Goal: Task Accomplishment & Management: Use online tool/utility

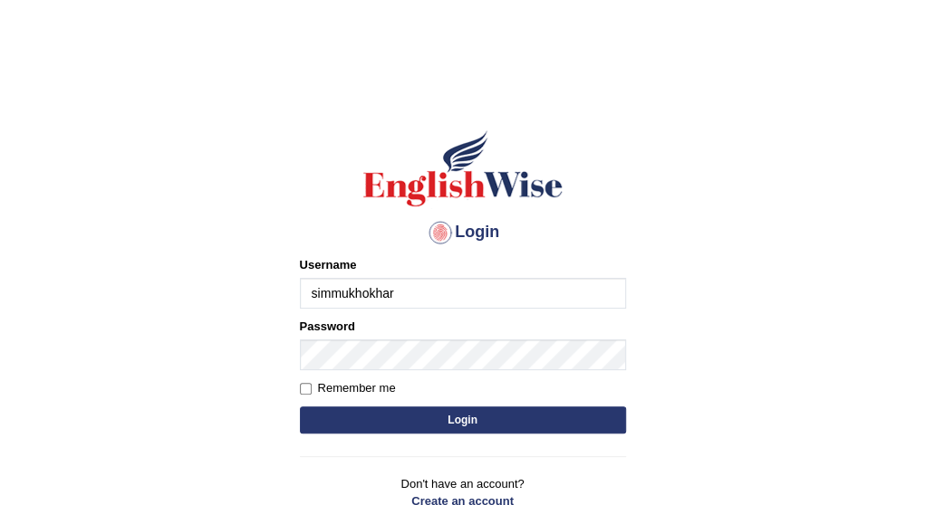
type input "simmukhokhar"
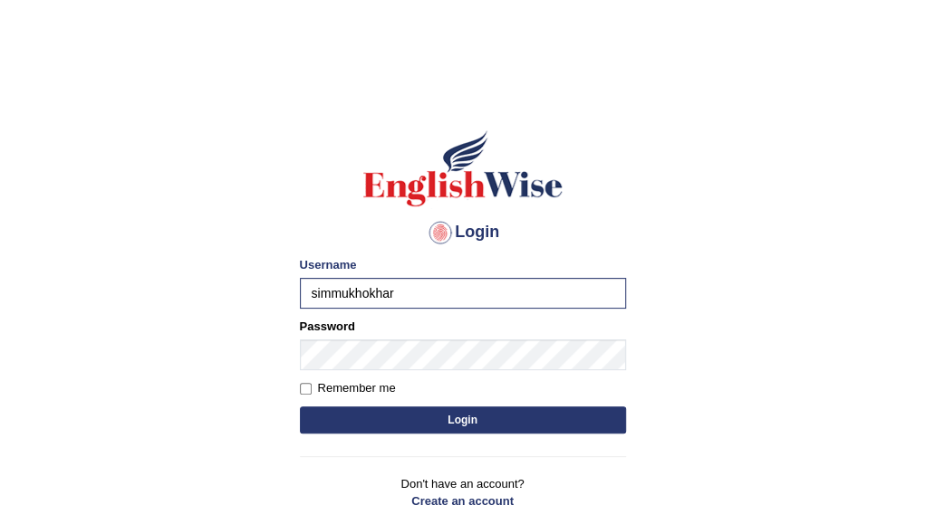
click at [427, 407] on button "Login" at bounding box center [463, 420] width 326 height 27
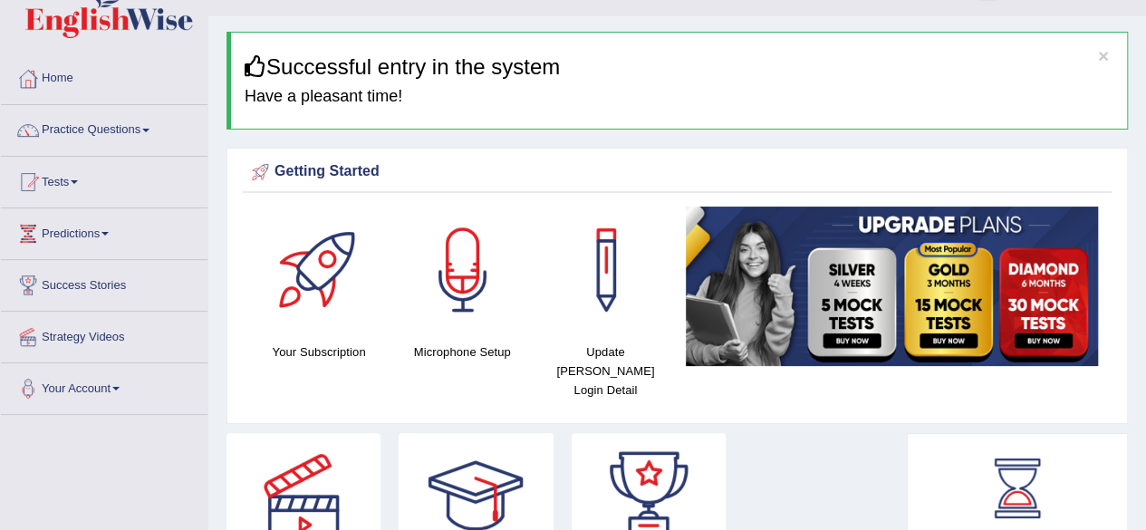
scroll to position [72, 0]
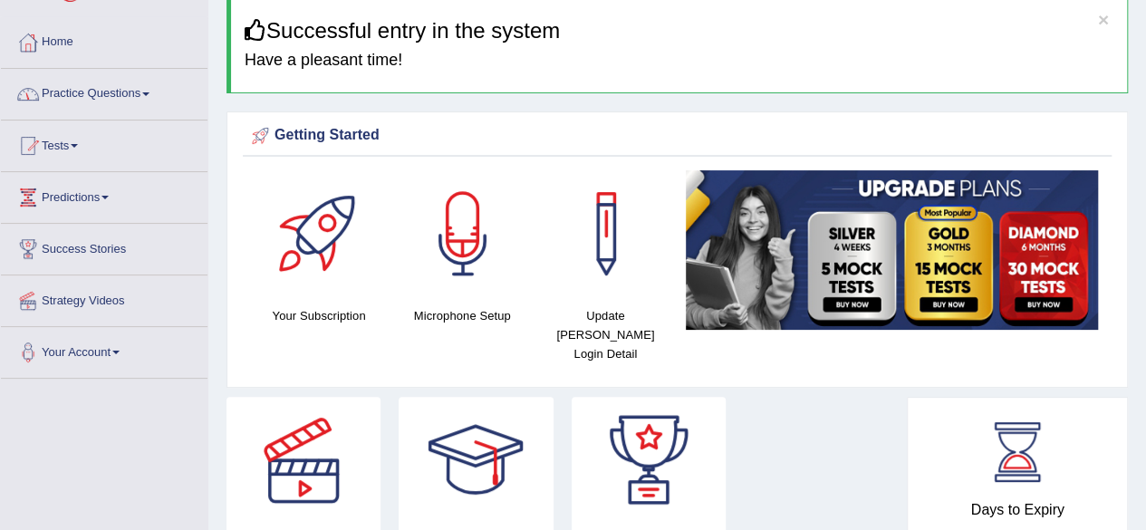
click at [140, 91] on link "Practice Questions" at bounding box center [104, 91] width 207 height 45
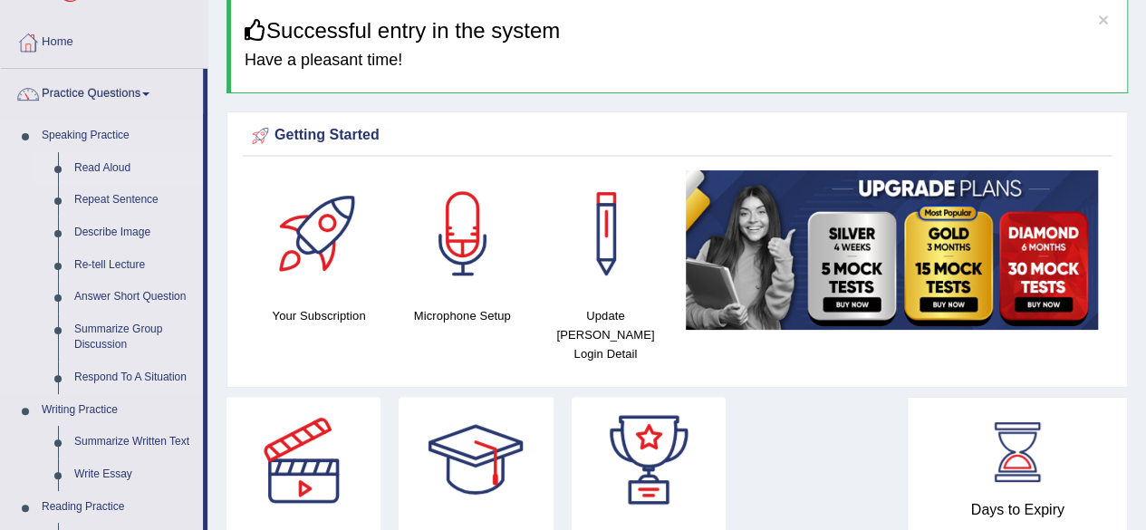
click at [122, 166] on link "Read Aloud" at bounding box center [134, 168] width 137 height 33
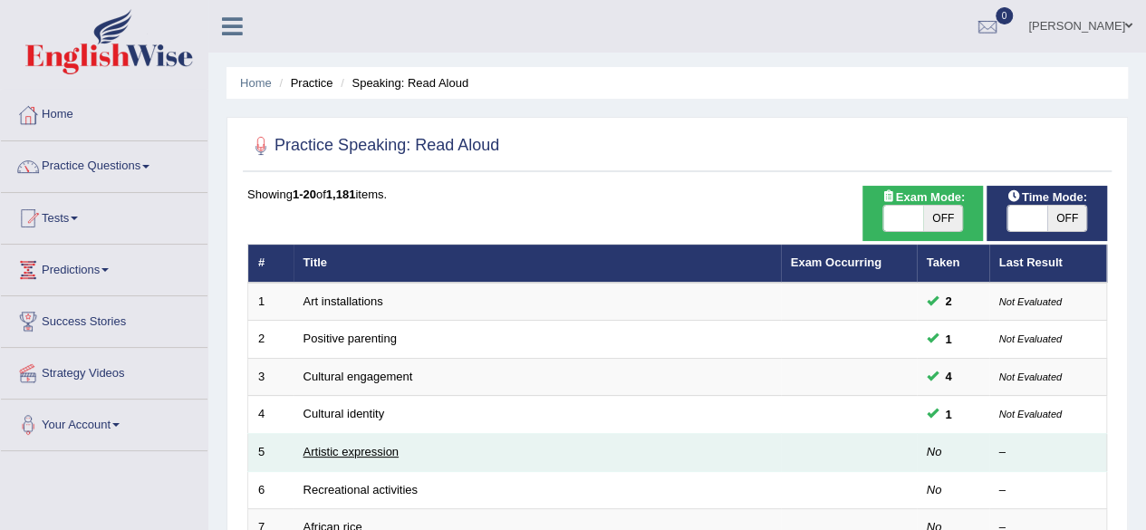
click at [356, 447] on link "Artistic expression" at bounding box center [350, 452] width 95 height 14
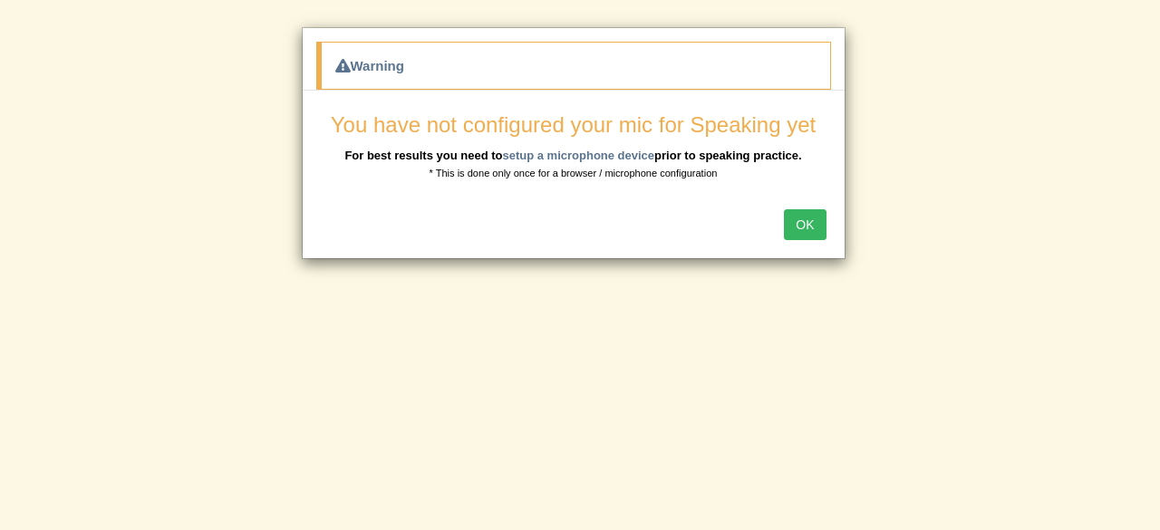
click at [798, 209] on button "OK" at bounding box center [805, 224] width 42 height 31
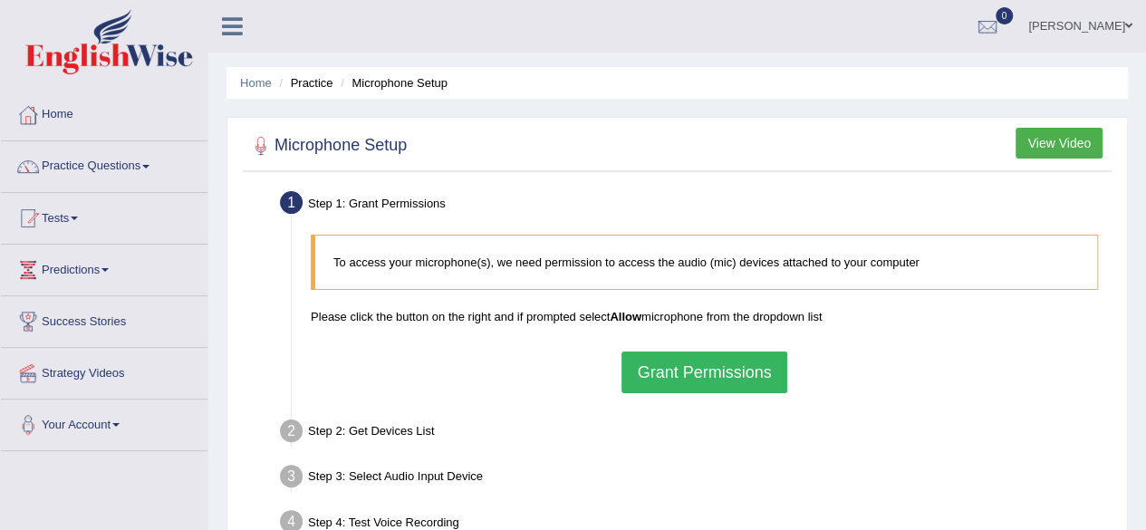
click at [752, 355] on button "Grant Permissions" at bounding box center [703, 372] width 165 height 42
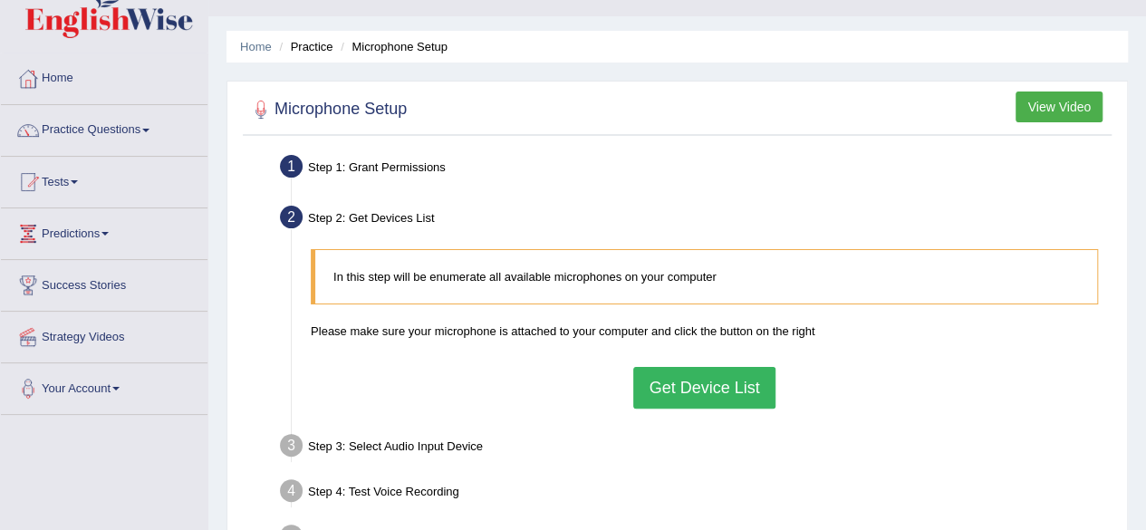
scroll to position [145, 0]
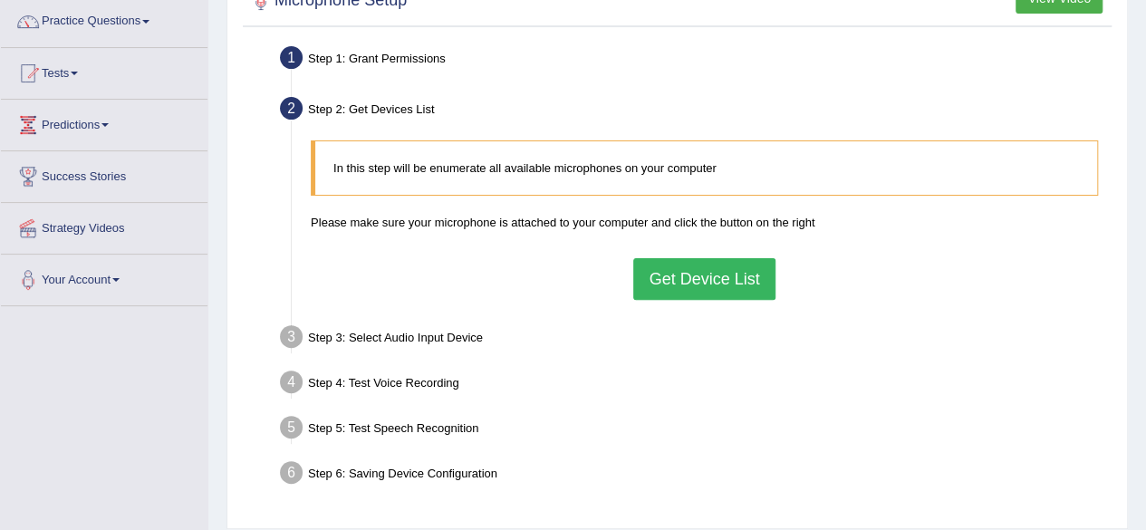
click at [678, 279] on button "Get Device List" at bounding box center [703, 279] width 141 height 42
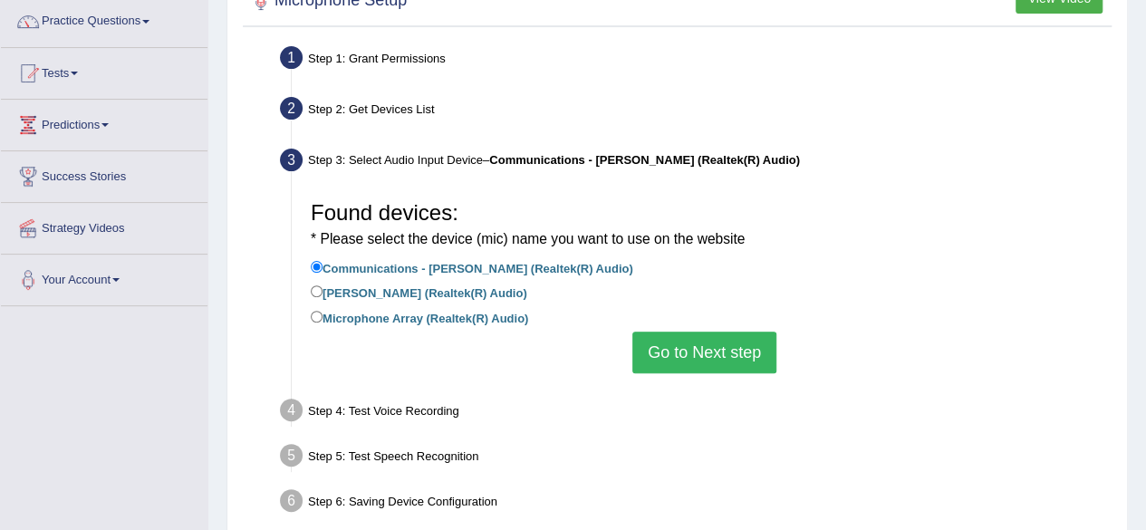
click at [723, 354] on button "Go to Next step" at bounding box center [704, 353] width 144 height 42
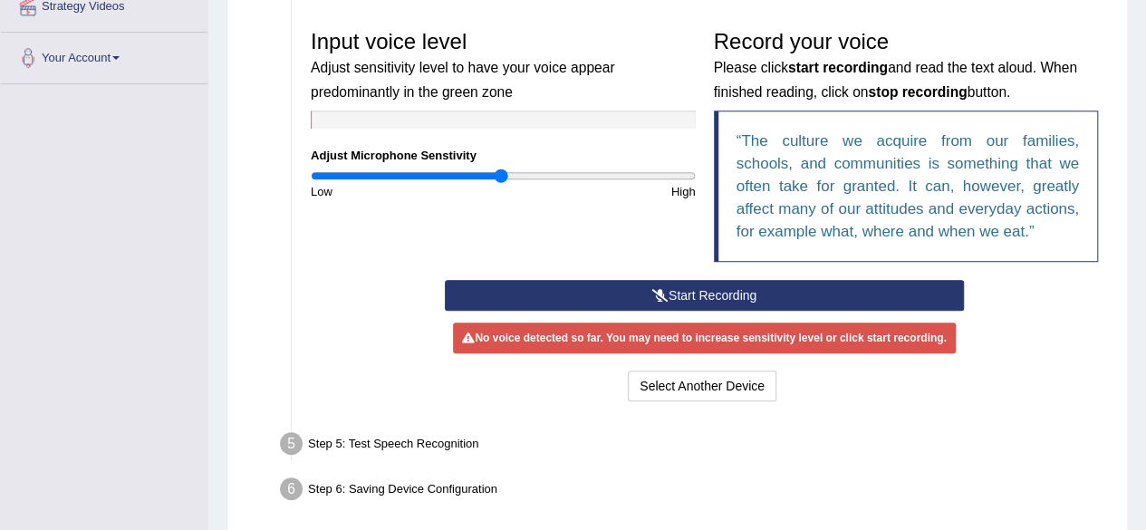
scroll to position [435, 0]
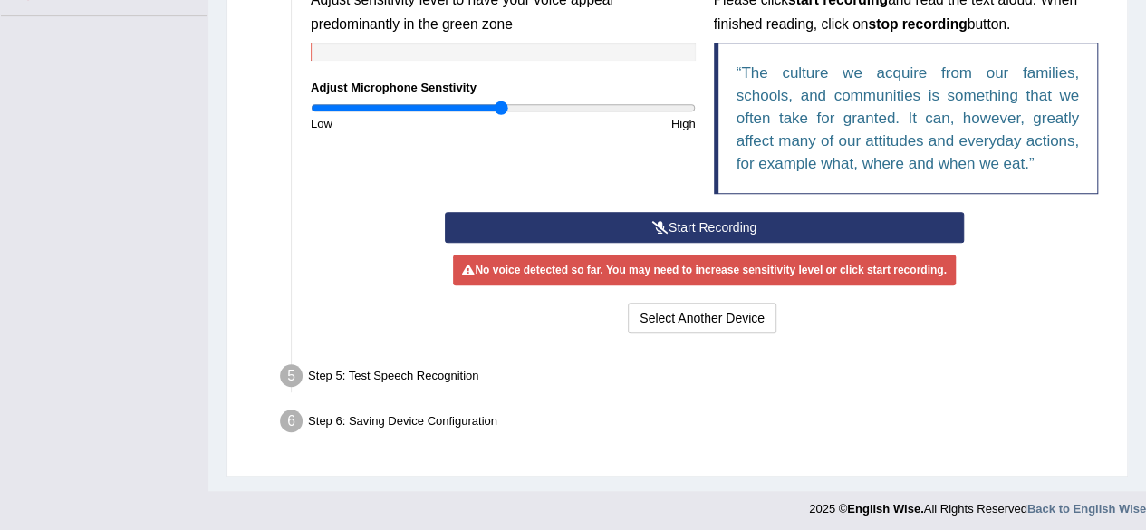
click at [699, 239] on button "Start Recording" at bounding box center [704, 227] width 519 height 31
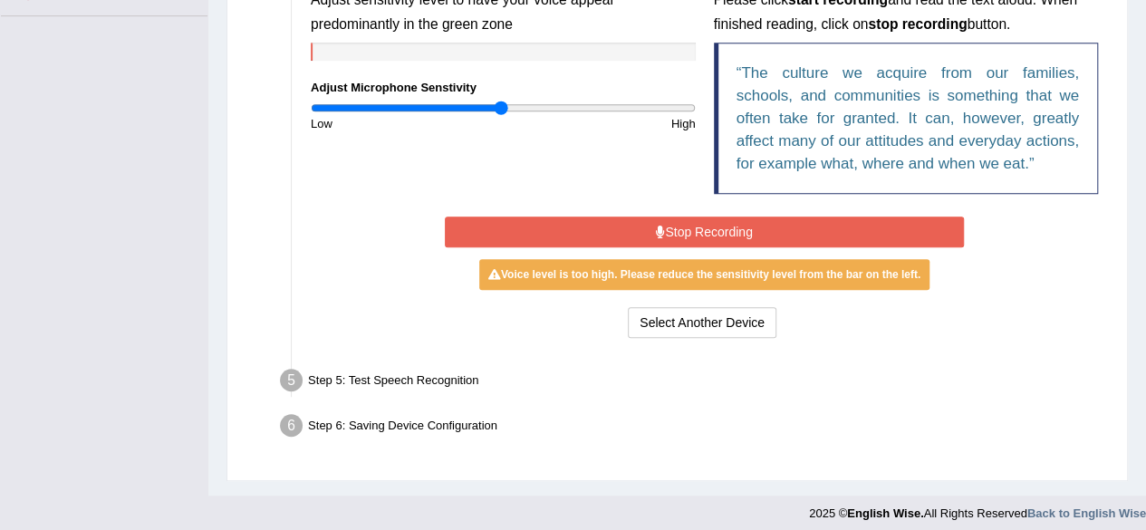
click at [699, 239] on button "Stop Recording" at bounding box center [704, 232] width 519 height 31
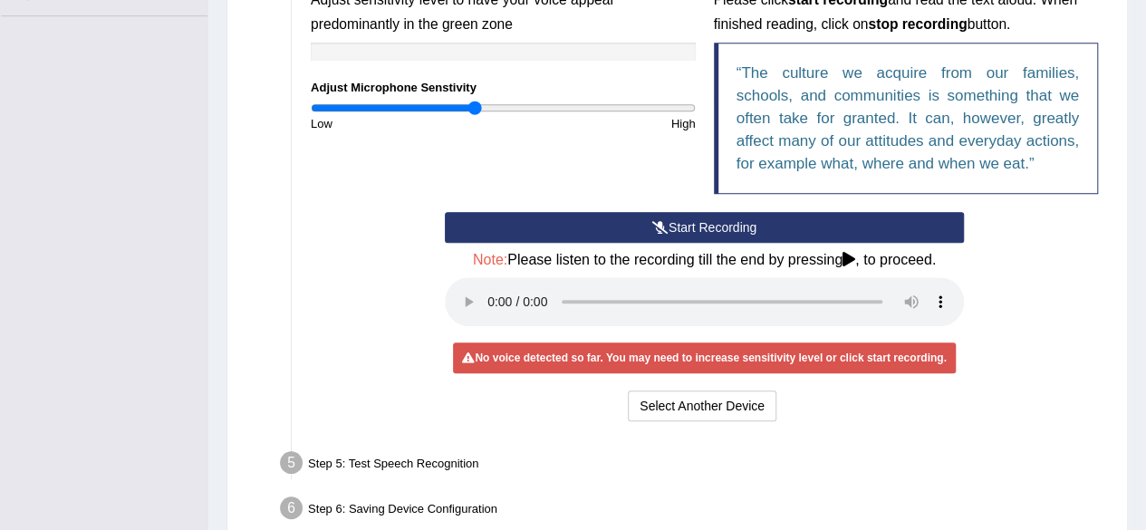
click at [475, 113] on input "range" at bounding box center [503, 108] width 385 height 14
click at [490, 106] on input "range" at bounding box center [503, 108] width 385 height 14
click at [498, 104] on input "range" at bounding box center [503, 108] width 385 height 14
click at [510, 106] on input "range" at bounding box center [503, 108] width 385 height 14
type input "1.12"
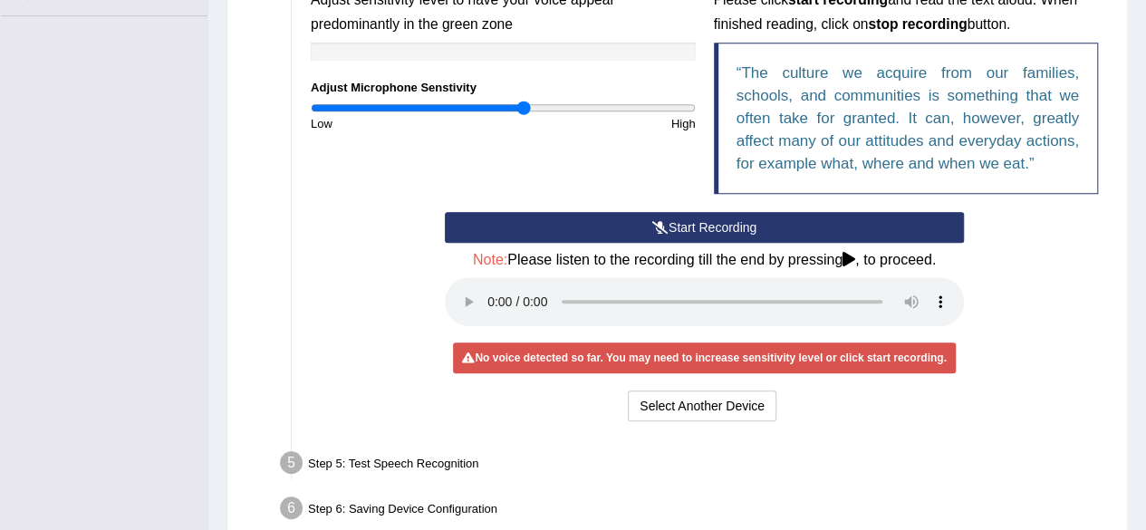
click at [524, 104] on input "range" at bounding box center [503, 108] width 385 height 14
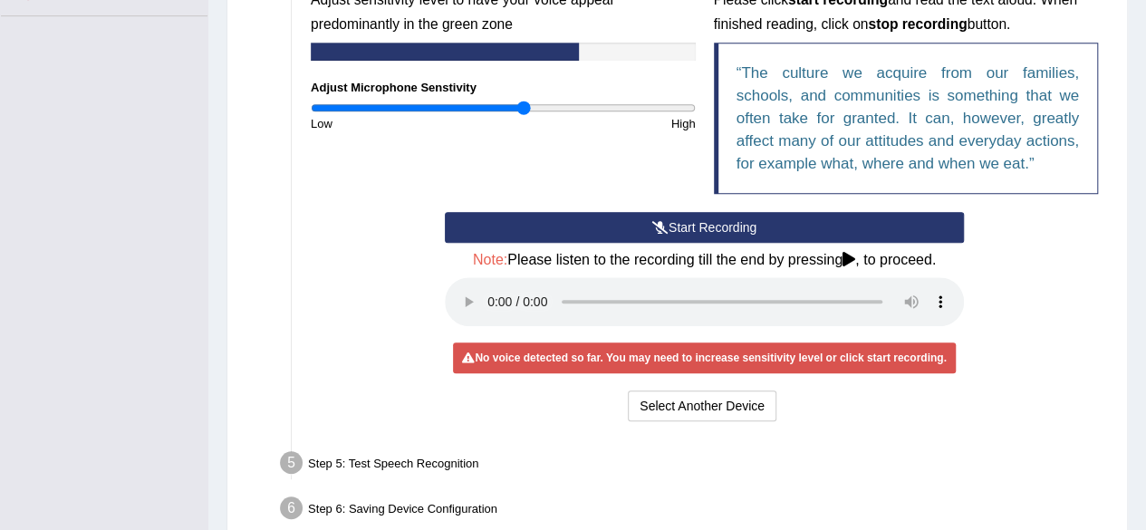
click at [670, 238] on button "Start Recording" at bounding box center [704, 227] width 519 height 31
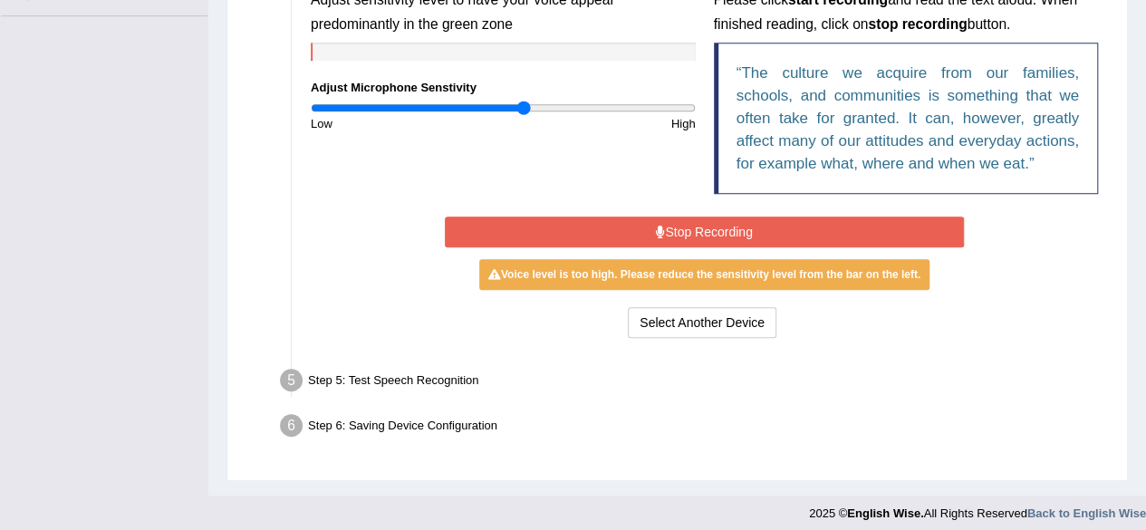
click at [670, 238] on button "Stop Recording" at bounding box center [704, 232] width 519 height 31
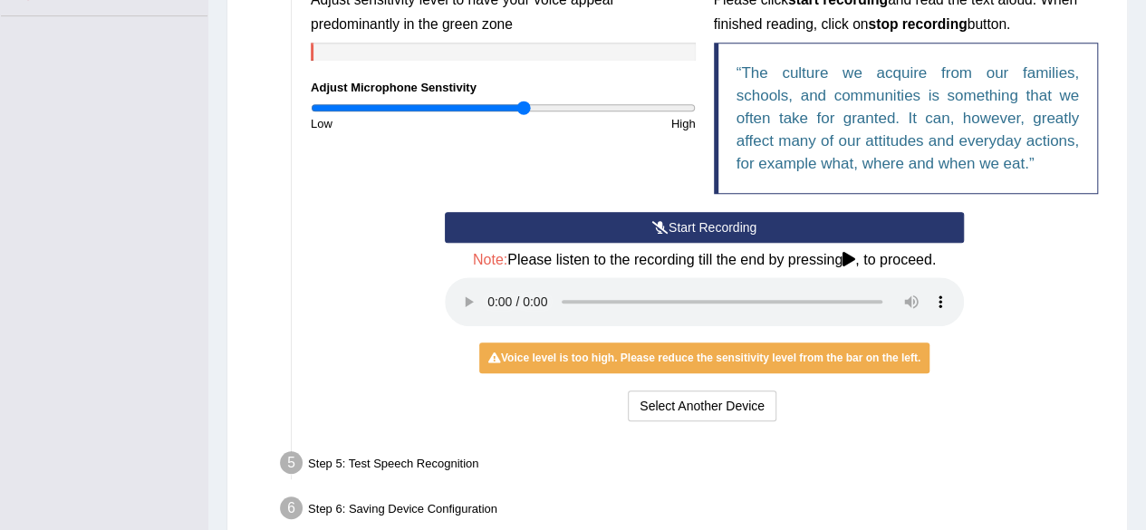
click at [670, 238] on button "Start Recording" at bounding box center [704, 227] width 519 height 31
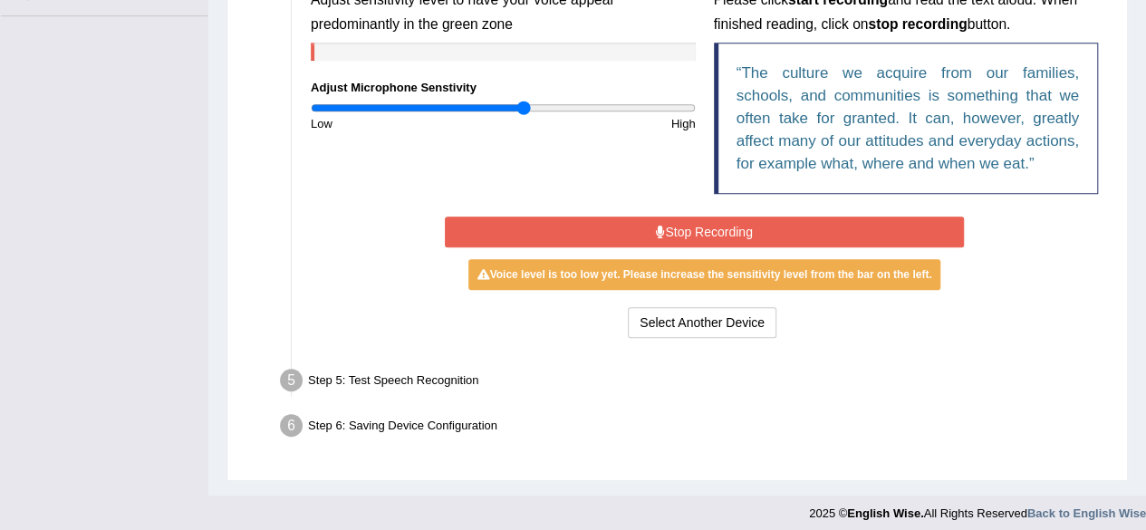
click at [670, 238] on button "Stop Recording" at bounding box center [704, 232] width 519 height 31
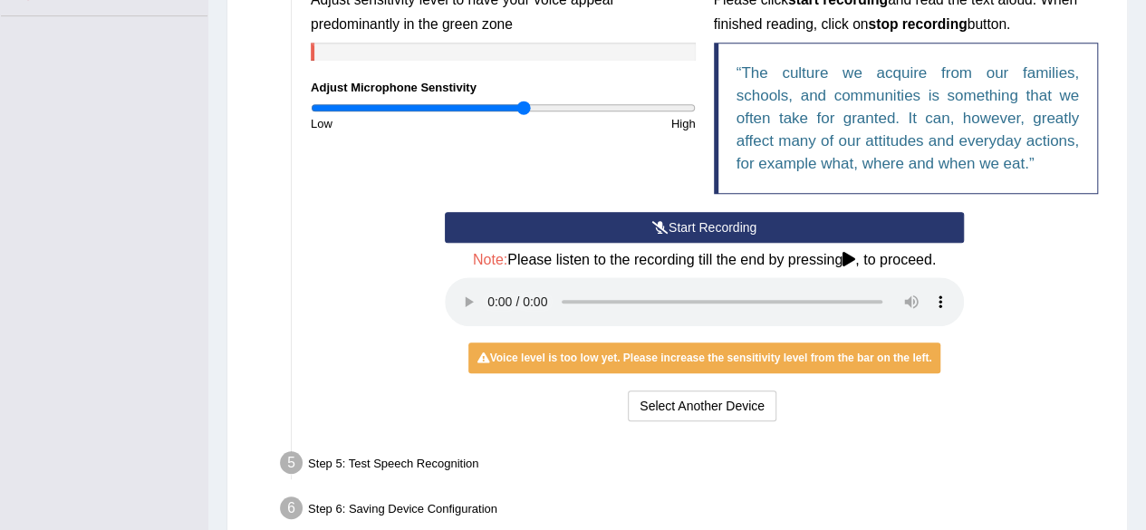
click at [670, 238] on button "Start Recording" at bounding box center [704, 227] width 519 height 31
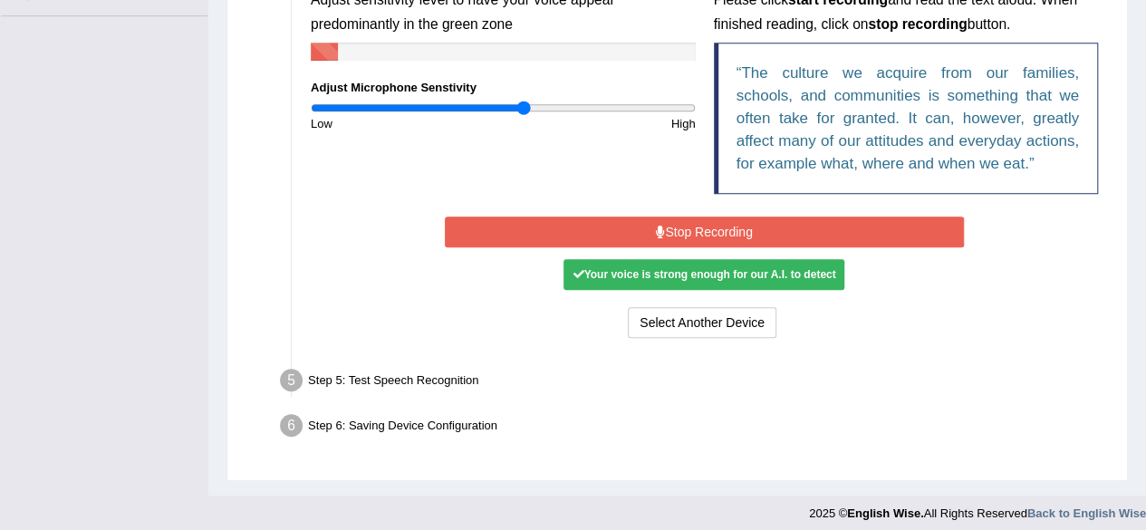
click at [685, 222] on button "Stop Recording" at bounding box center [704, 232] width 519 height 31
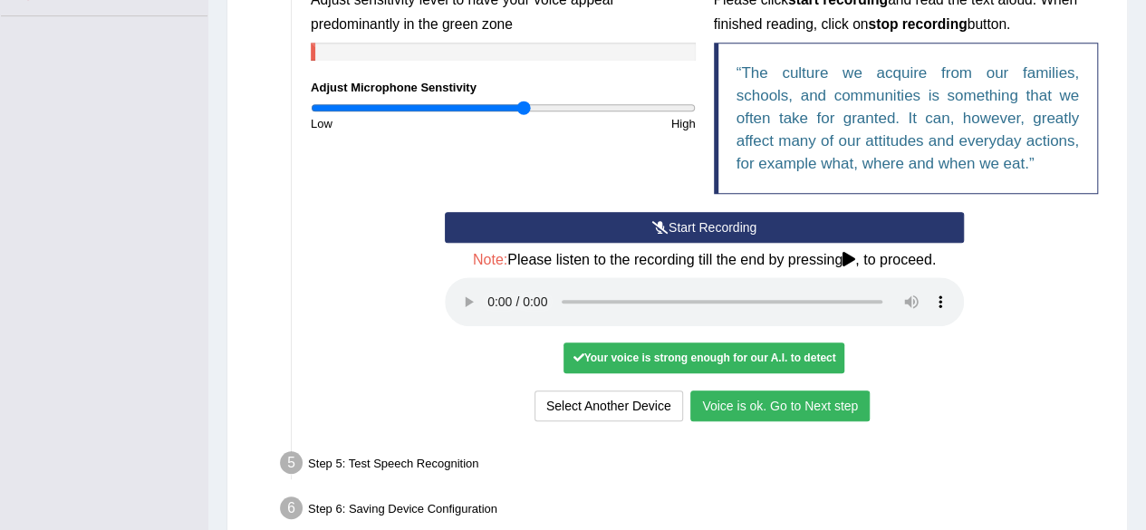
click at [736, 404] on button "Voice is ok. Go to Next step" at bounding box center [779, 405] width 179 height 31
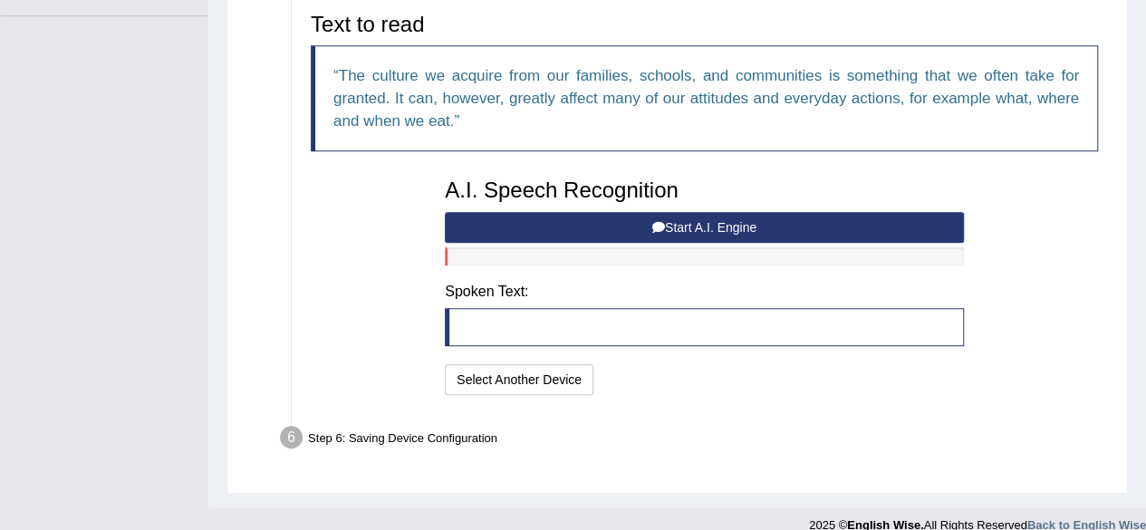
click at [708, 231] on button "Start A.I. Engine" at bounding box center [704, 227] width 519 height 31
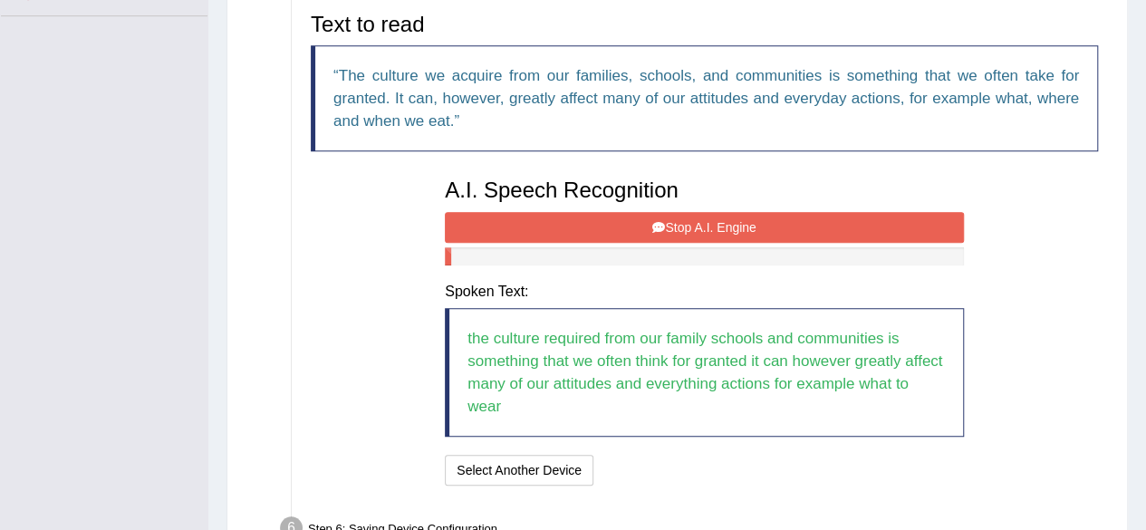
click at [708, 231] on button "Stop A.I. Engine" at bounding box center [704, 227] width 519 height 31
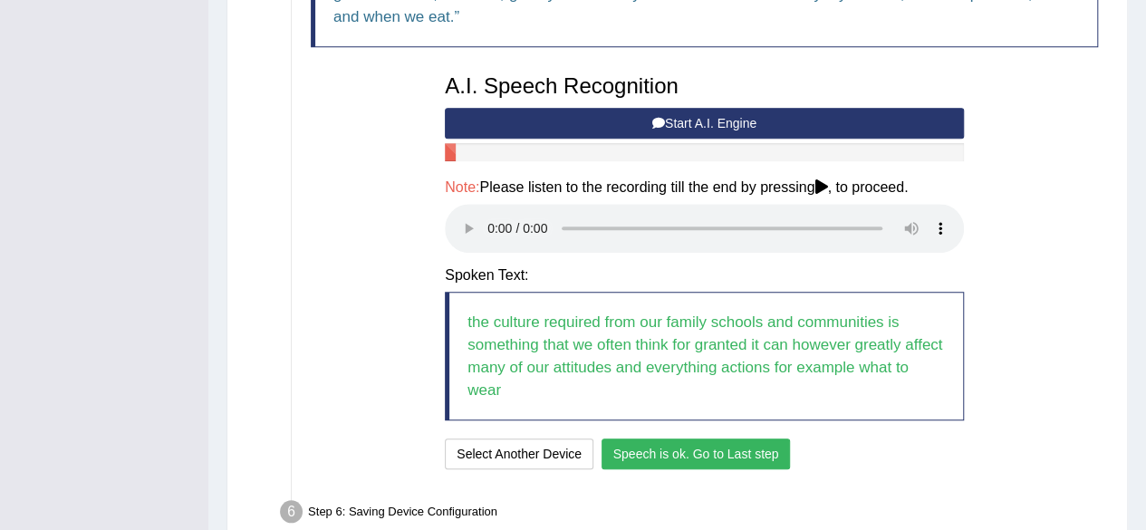
scroll to position [632, 0]
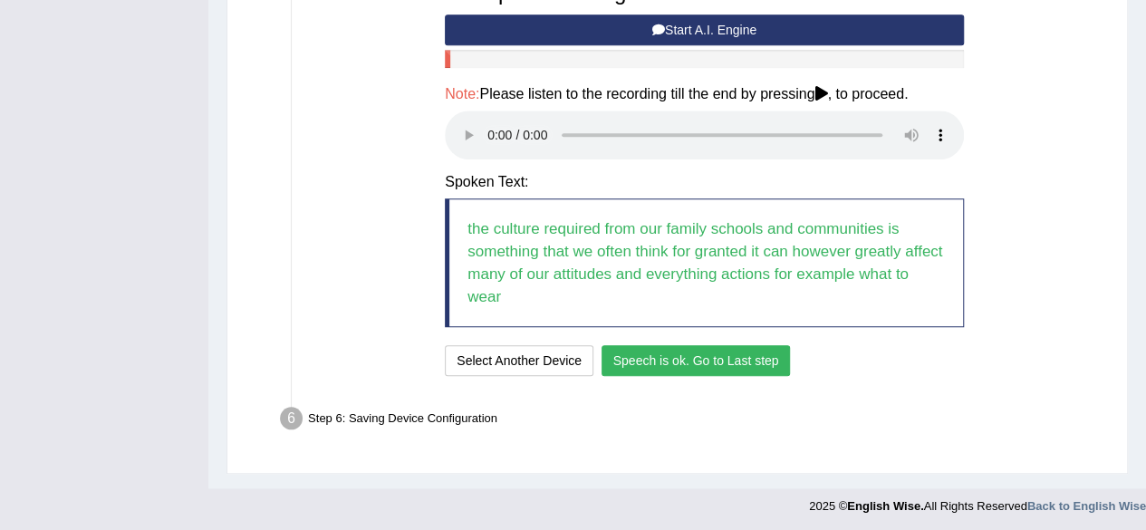
click at [641, 359] on button "Speech is ok. Go to Last step" at bounding box center [696, 360] width 189 height 31
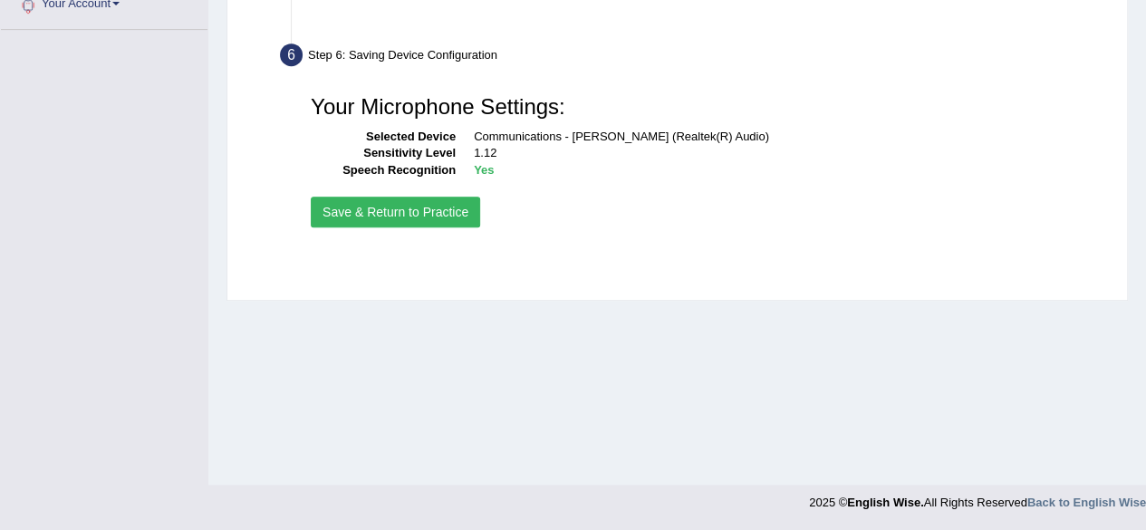
scroll to position [420, 0]
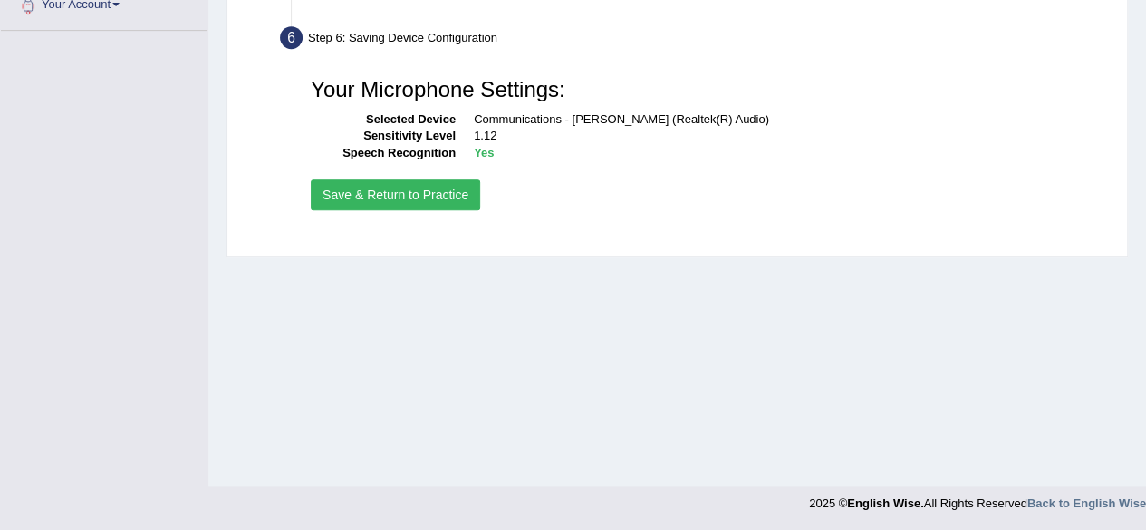
click at [458, 194] on button "Save & Return to Practice" at bounding box center [395, 194] width 169 height 31
